Goal: Transaction & Acquisition: Purchase product/service

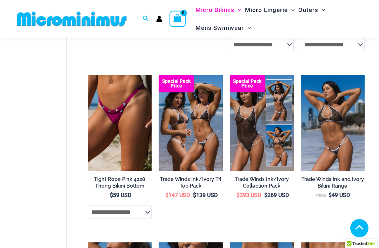
scroll to position [412, 0]
click at [230, 75] on img at bounding box center [230, 75] width 0 height 0
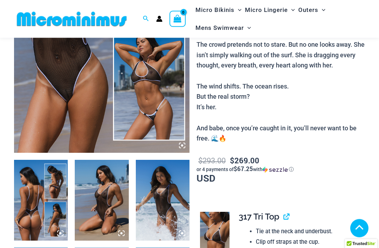
scroll to position [169, 0]
click at [41, 94] on img at bounding box center [102, 20] width 176 height 263
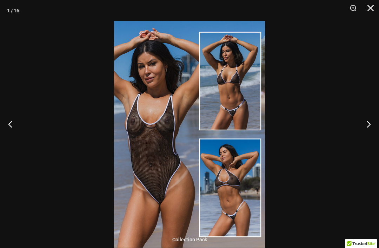
click at [354, 6] on button "Zoom" at bounding box center [351, 10] width 18 height 21
click at [370, 11] on button "Close" at bounding box center [368, 10] width 18 height 21
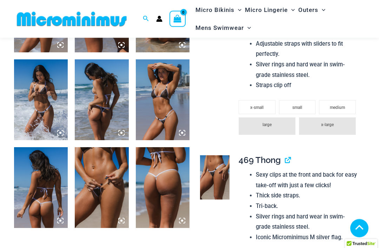
scroll to position [534, 0]
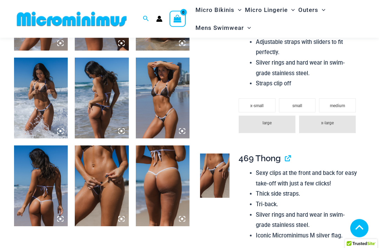
click at [177, 183] on img at bounding box center [163, 186] width 54 height 81
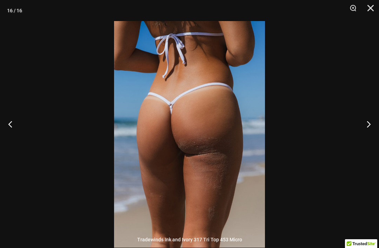
click at [354, 7] on button "Zoom" at bounding box center [351, 10] width 18 height 21
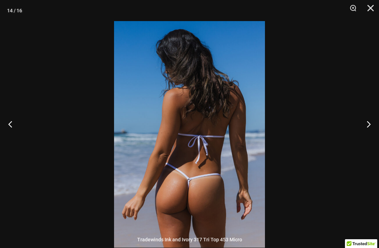
click at [354, 9] on button "Zoom" at bounding box center [351, 10] width 18 height 21
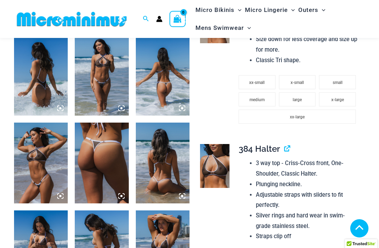
scroll to position [382, 0]
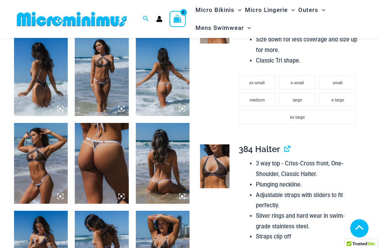
click at [165, 77] on img at bounding box center [163, 75] width 54 height 81
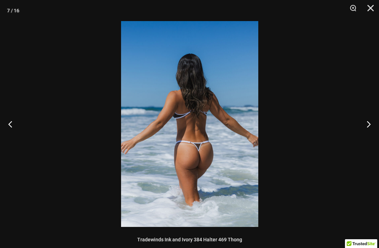
click at [358, 7] on button "Zoom" at bounding box center [351, 10] width 18 height 21
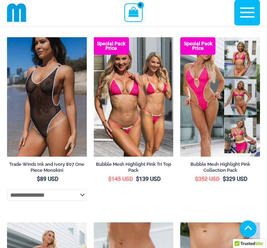
scroll to position [993, 0]
